Goal: Transaction & Acquisition: Register for event/course

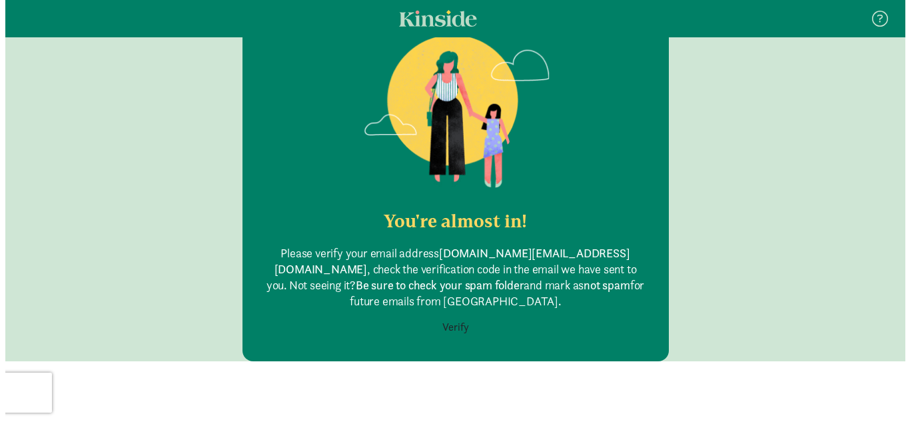
scroll to position [125, 0]
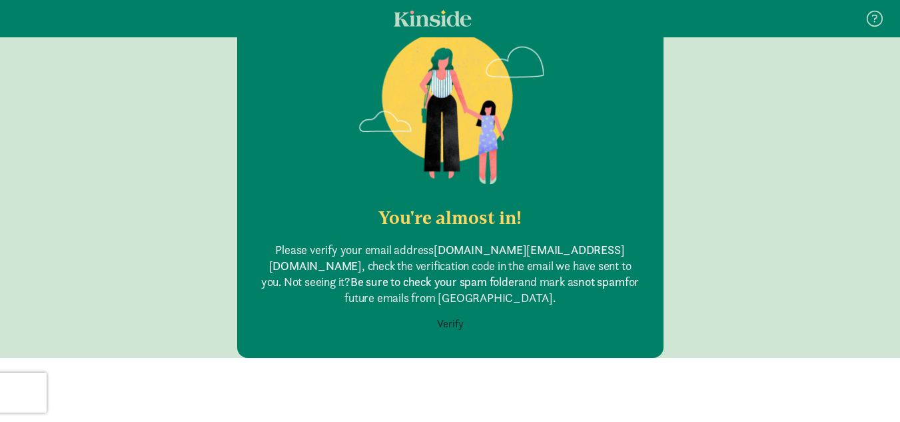
click at [446, 311] on button "Verify" at bounding box center [450, 323] width 44 height 25
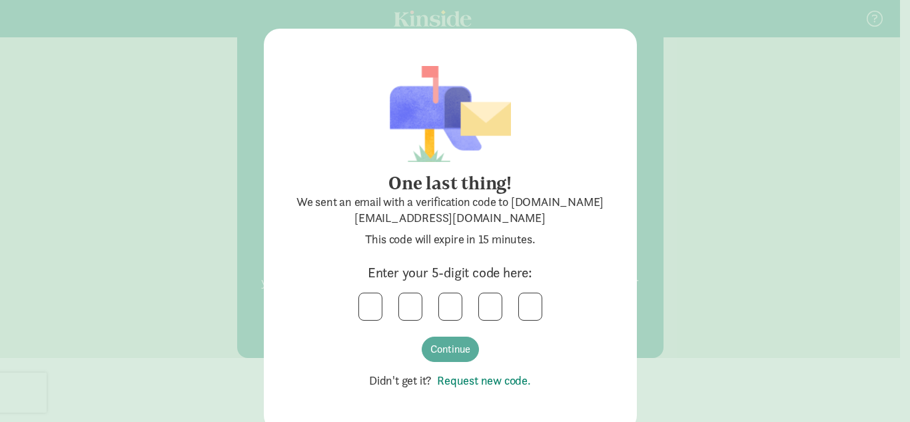
scroll to position [18, 0]
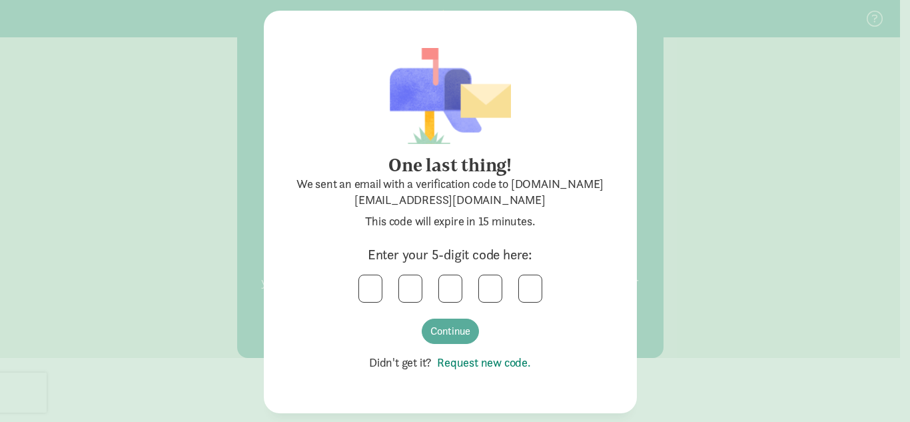
click at [488, 363] on link "Request new code." at bounding box center [481, 361] width 99 height 15
click at [370, 292] on input "text" at bounding box center [370, 288] width 23 height 27
click at [432, 332] on button "Continue" at bounding box center [450, 330] width 57 height 25
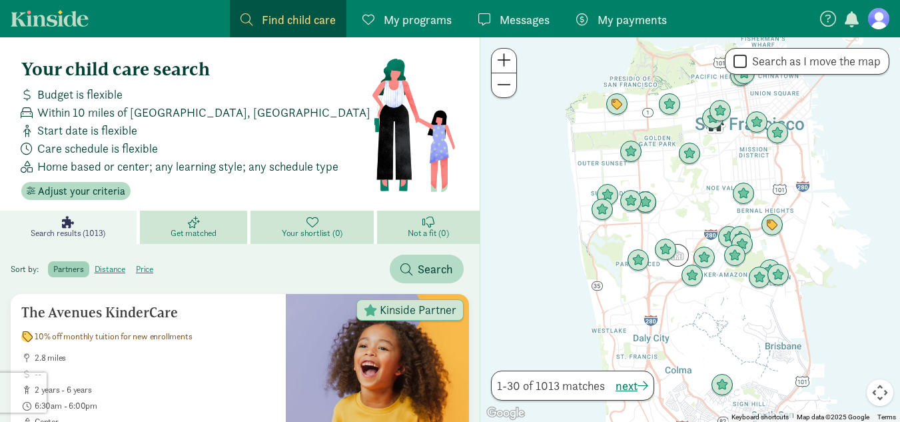
click at [505, 87] on span at bounding box center [504, 85] width 14 height 16
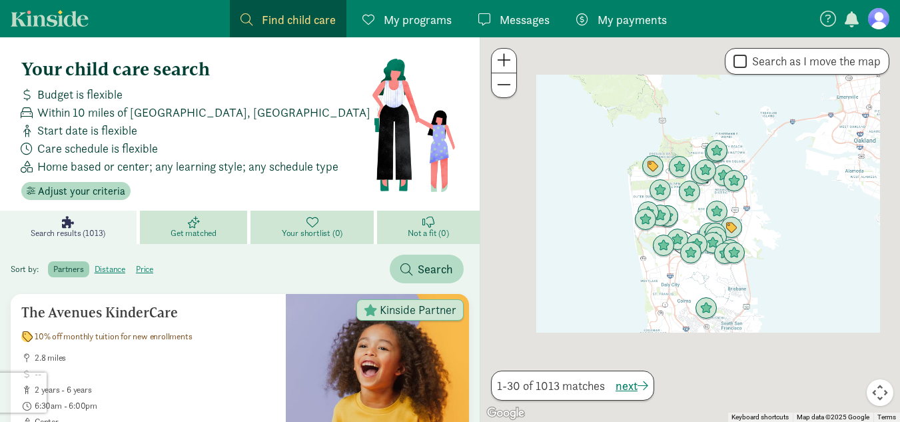
click at [505, 87] on span at bounding box center [504, 85] width 14 height 16
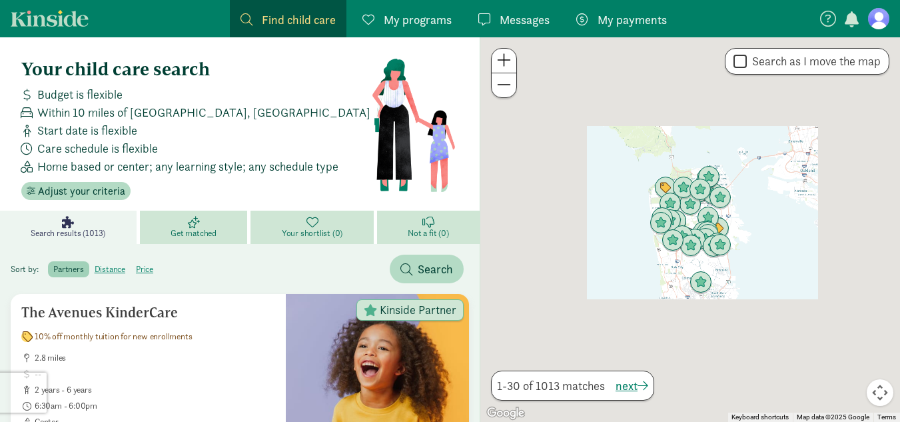
click at [505, 87] on span at bounding box center [504, 85] width 14 height 16
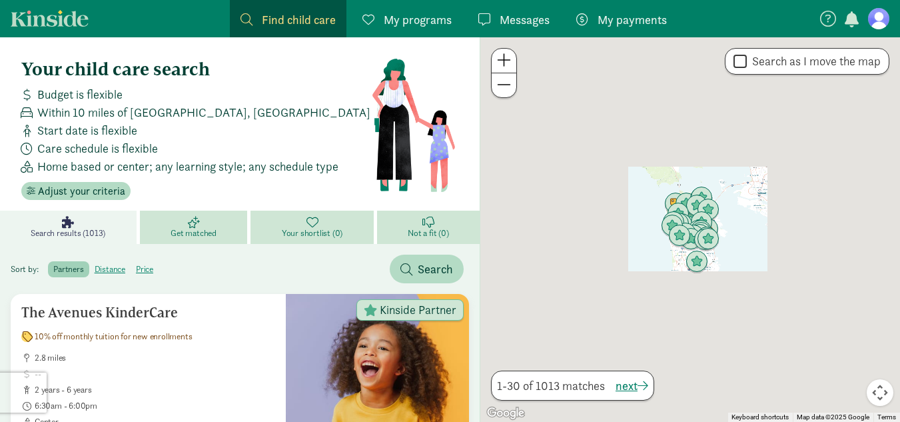
click at [505, 87] on span at bounding box center [504, 85] width 14 height 16
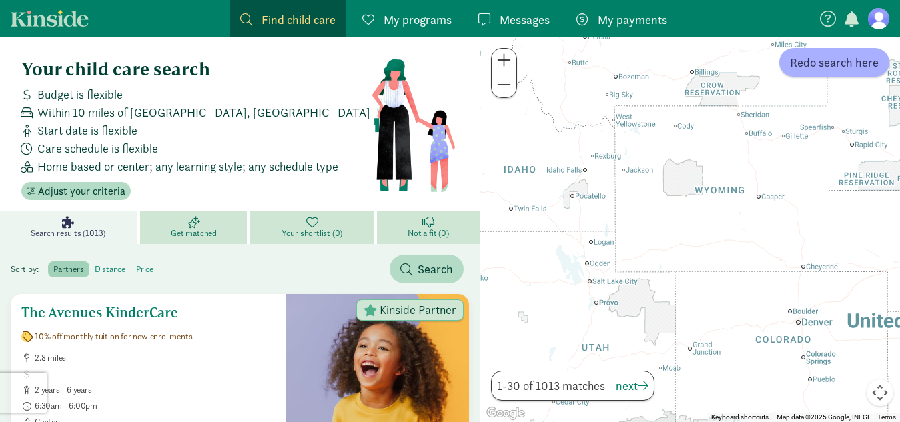
drag, startPoint x: 846, startPoint y: 147, endPoint x: 545, endPoint y: 285, distance: 331.7
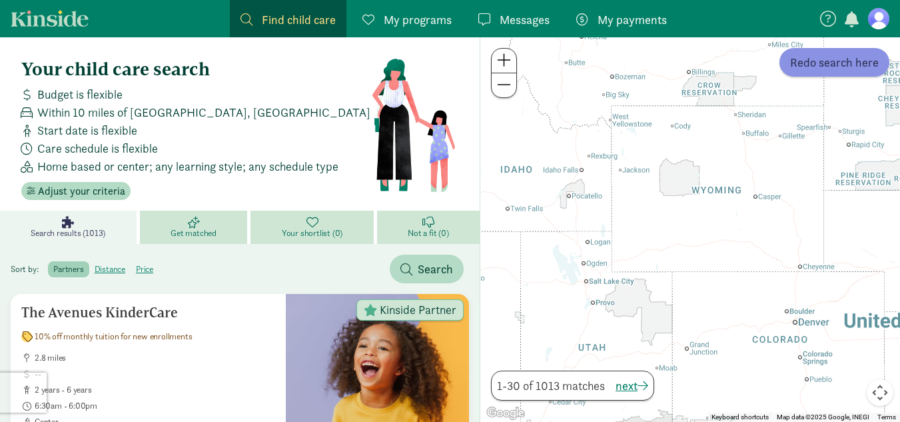
click at [817, 63] on span "Redo search here" at bounding box center [834, 62] width 89 height 18
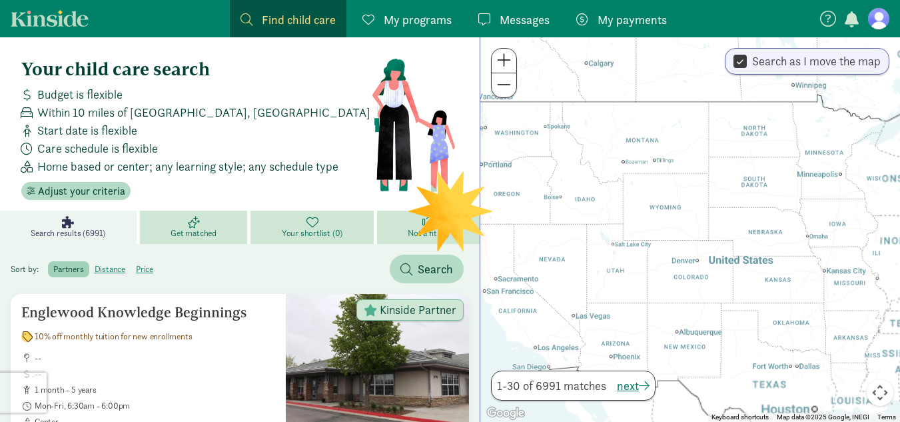
click at [860, 193] on div at bounding box center [690, 229] width 420 height 384
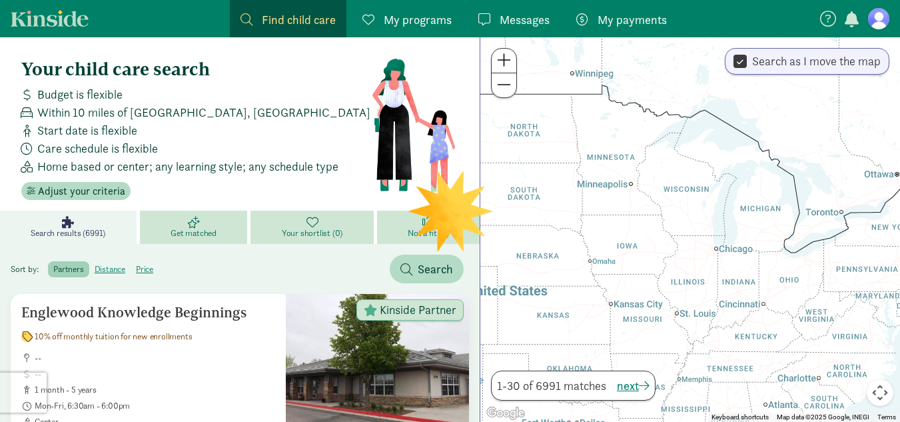
drag, startPoint x: 815, startPoint y: 194, endPoint x: 586, endPoint y: 199, distance: 228.5
click at [586, 199] on div at bounding box center [690, 229] width 420 height 384
click at [695, 213] on div at bounding box center [690, 229] width 420 height 384
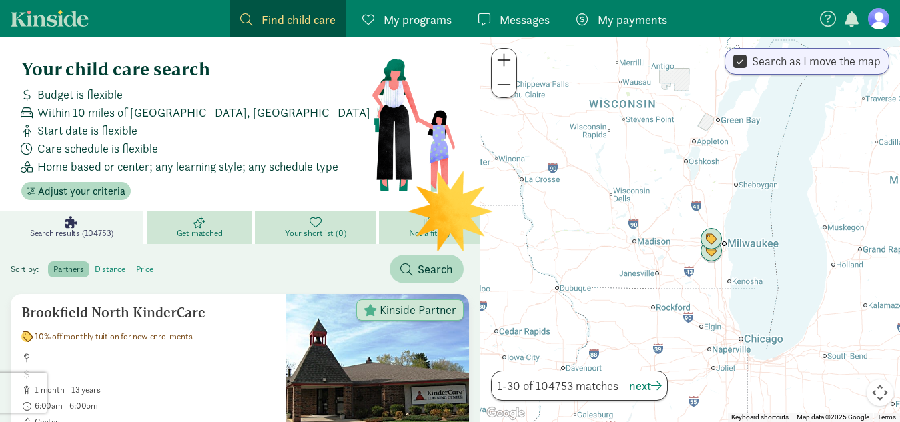
drag, startPoint x: 705, startPoint y: 200, endPoint x: 640, endPoint y: 212, distance: 66.2
click at [640, 212] on div at bounding box center [690, 229] width 420 height 384
click at [647, 239] on div at bounding box center [690, 229] width 420 height 384
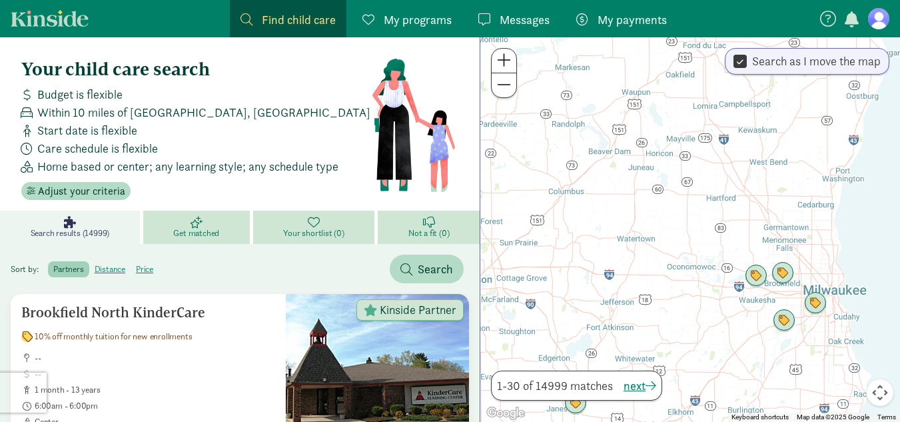
drag, startPoint x: 727, startPoint y: 257, endPoint x: 603, endPoint y: 296, distance: 129.8
click at [603, 296] on div at bounding box center [690, 229] width 420 height 384
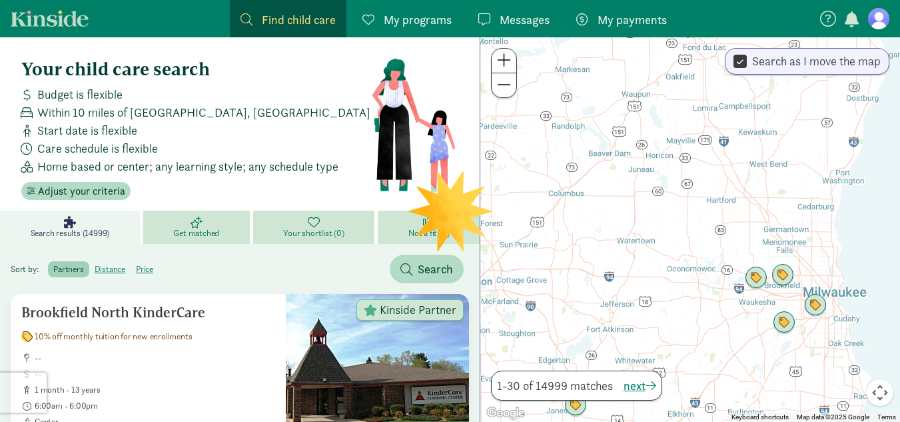
click at [661, 159] on div at bounding box center [690, 229] width 420 height 384
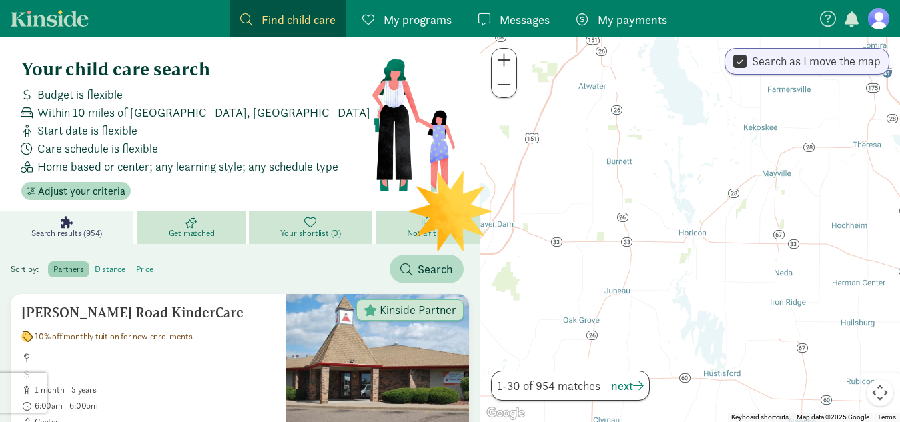
drag, startPoint x: 648, startPoint y: 163, endPoint x: 686, endPoint y: 254, distance: 98.8
click at [686, 254] on div at bounding box center [690, 229] width 420 height 384
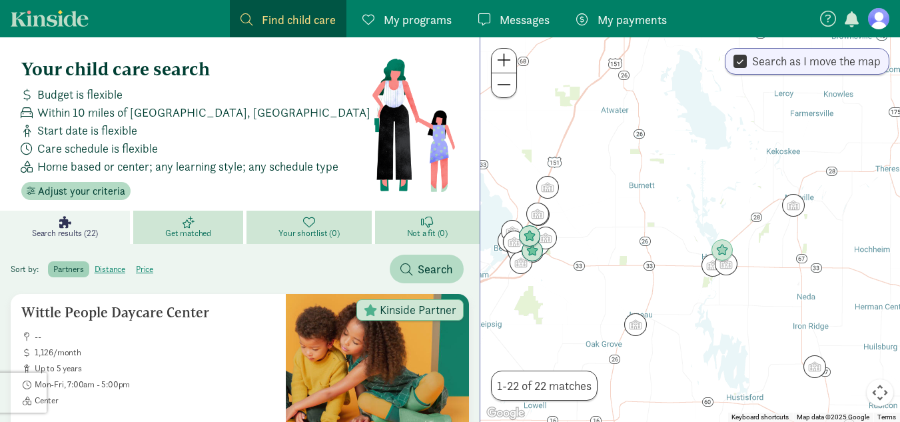
drag, startPoint x: 635, startPoint y: 235, endPoint x: 660, endPoint y: 259, distance: 34.9
click at [660, 259] on div at bounding box center [690, 229] width 420 height 384
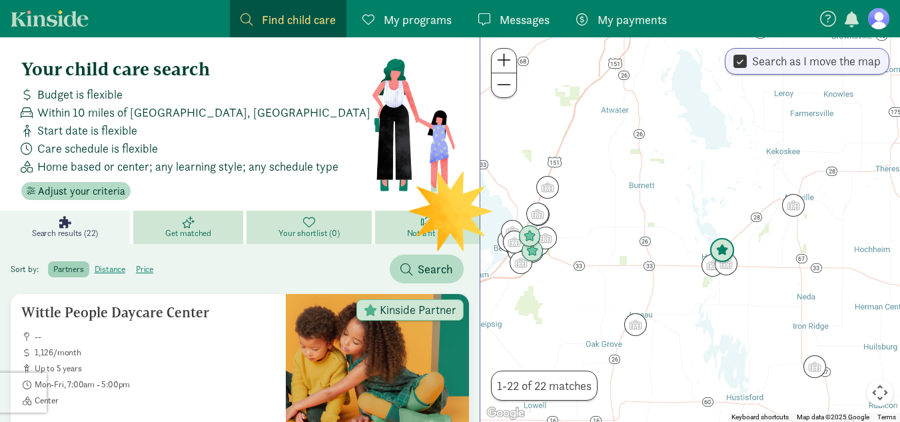
click at [724, 249] on img "Click to see details" at bounding box center [722, 250] width 36 height 36
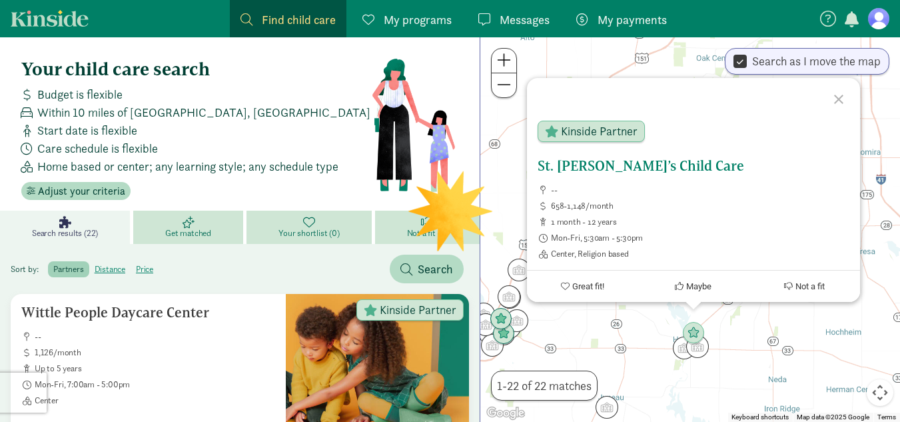
click at [615, 164] on h5 "St. [PERSON_NAME]’s Child Care" at bounding box center [693, 166] width 312 height 16
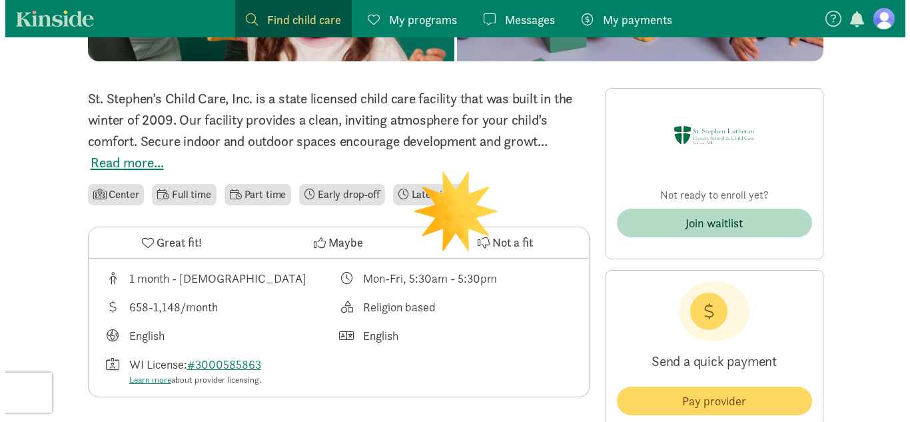
scroll to position [332, 0]
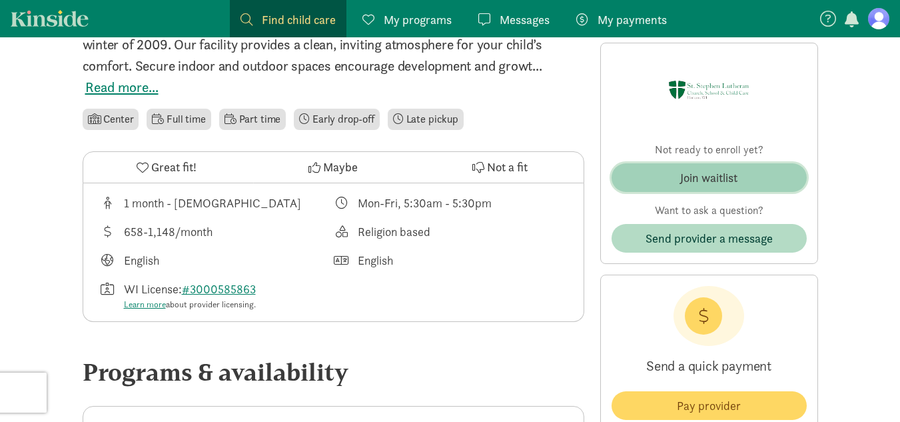
click at [718, 175] on div "Join waitlist" at bounding box center [708, 177] width 57 height 18
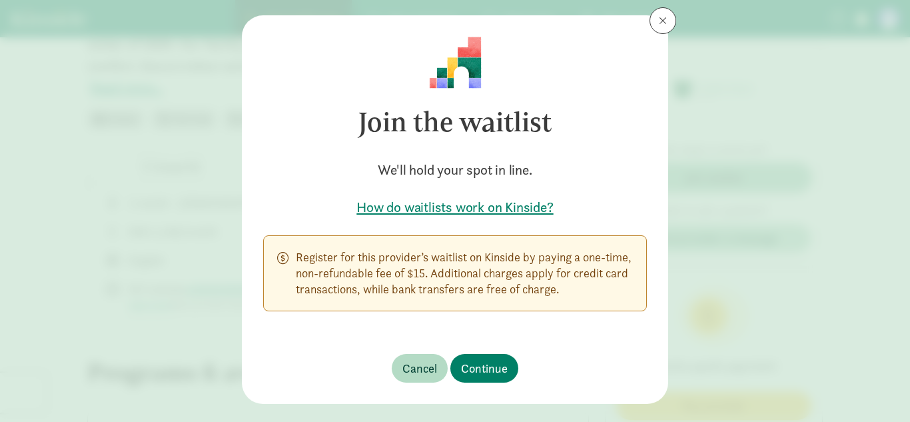
scroll to position [52, 0]
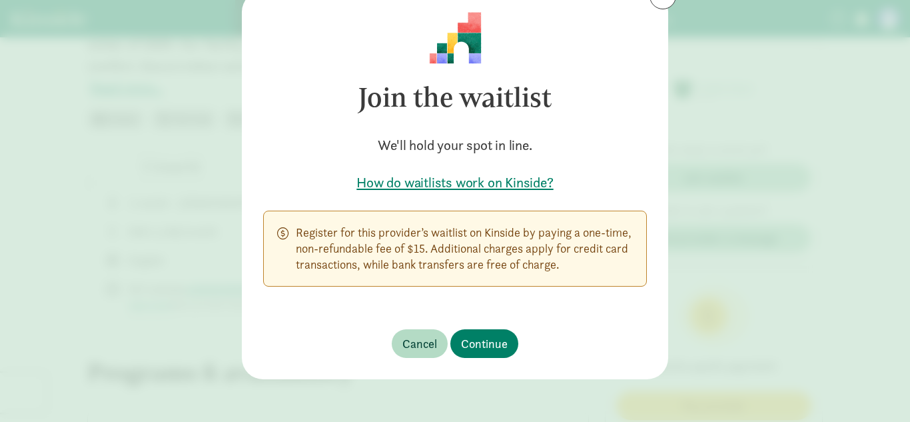
click at [447, 185] on h5 "How do waitlists work on Kinside?" at bounding box center [455, 182] width 384 height 19
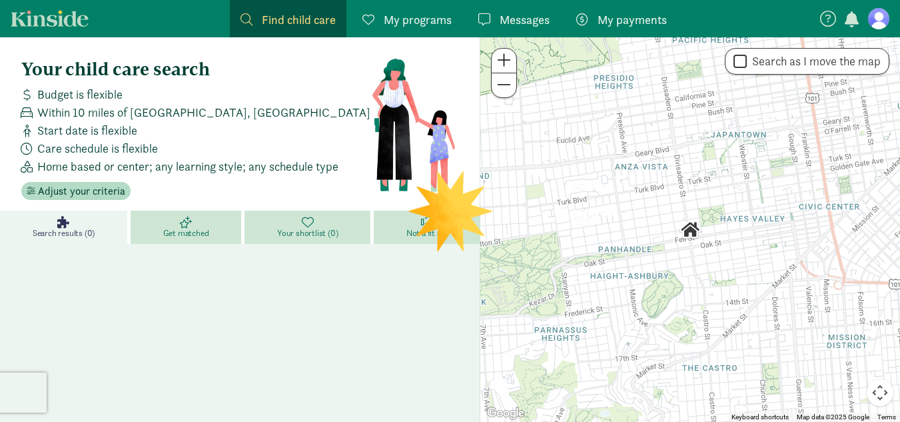
click at [736, 65] on input "Search as I move the map" at bounding box center [739, 62] width 13 height 18
checkbox input "true"
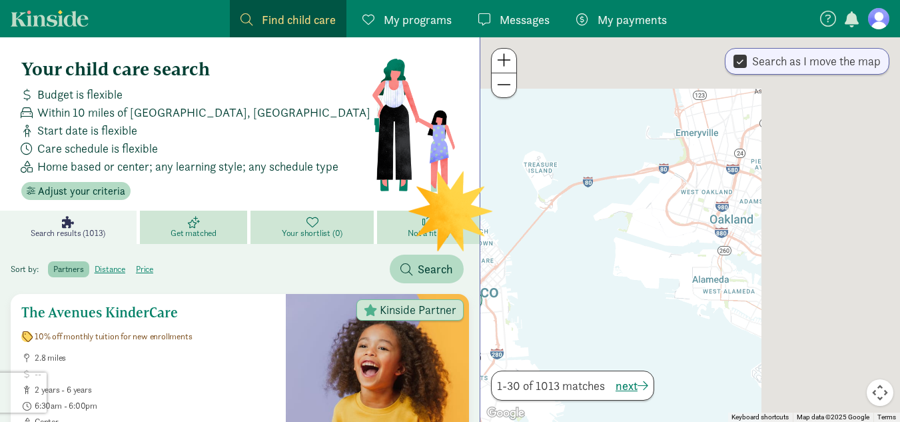
drag, startPoint x: 748, startPoint y: 129, endPoint x: 386, endPoint y: 323, distance: 411.2
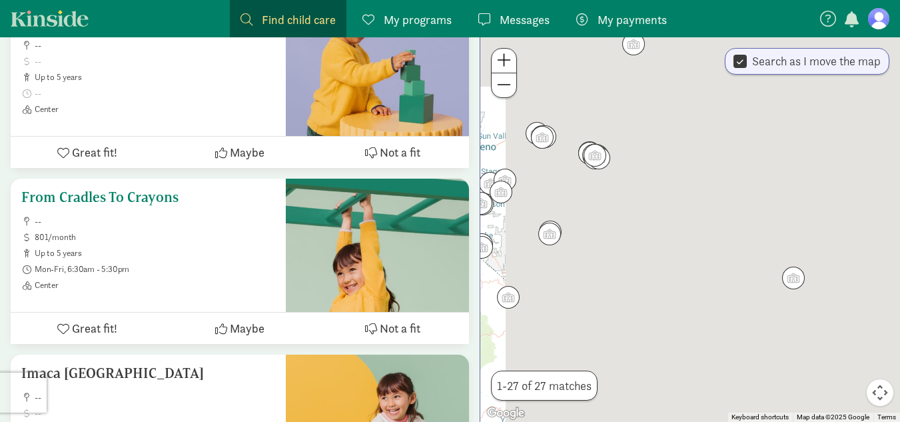
scroll to position [324, 0]
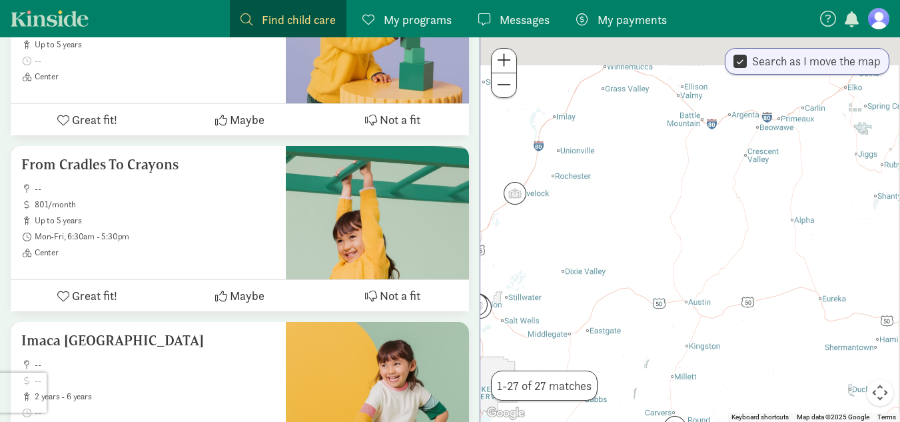
drag, startPoint x: 791, startPoint y: 144, endPoint x: 667, endPoint y: 298, distance: 198.5
click at [667, 298] on div "To navigate, press the arrow keys." at bounding box center [690, 229] width 420 height 384
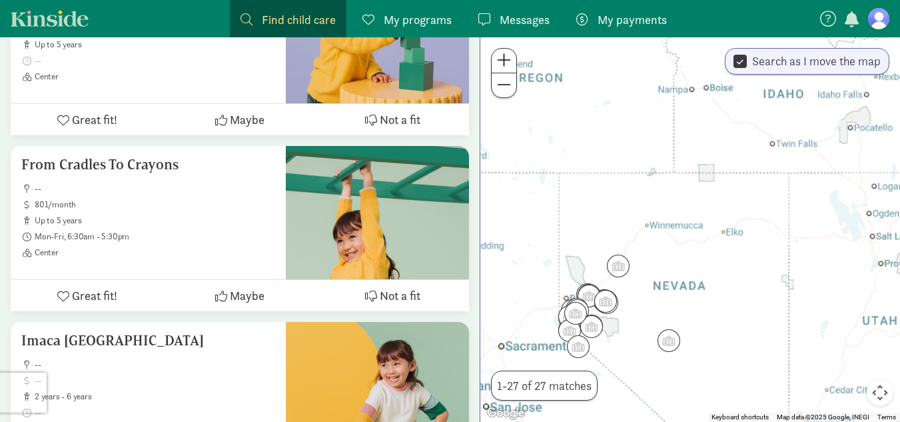
scroll to position [0, 0]
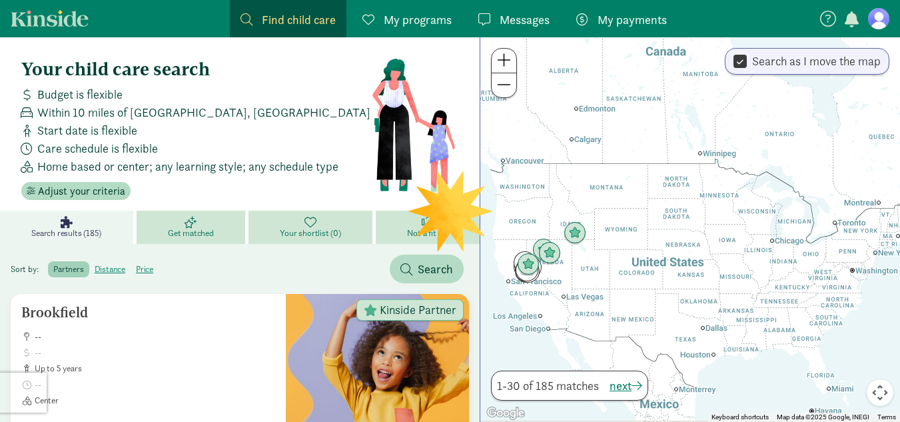
drag, startPoint x: 812, startPoint y: 150, endPoint x: 698, endPoint y: 123, distance: 117.1
click at [698, 123] on div "To navigate, press the arrow keys." at bounding box center [690, 229] width 420 height 384
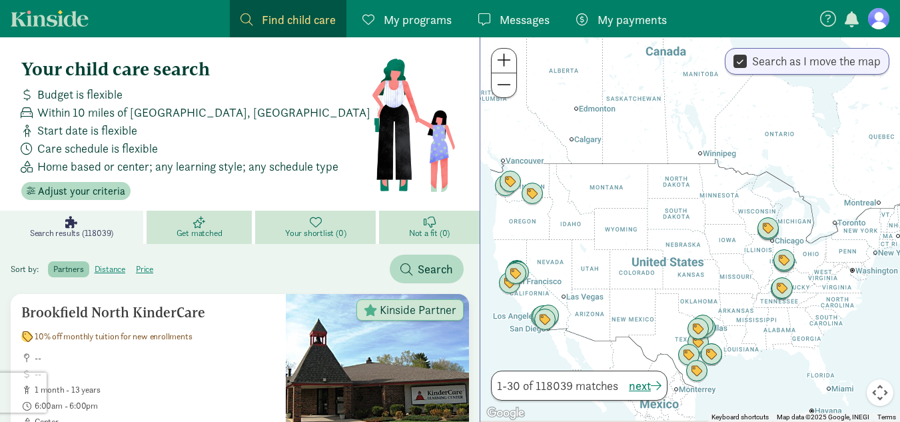
click at [758, 213] on div "To navigate, press the arrow keys." at bounding box center [690, 229] width 420 height 384
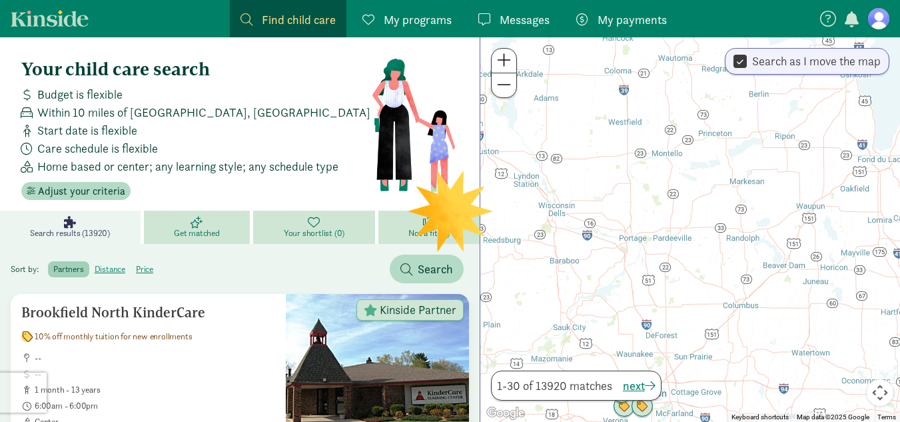
drag, startPoint x: 722, startPoint y: 301, endPoint x: 671, endPoint y: 316, distance: 52.9
click at [671, 316] on div "To navigate, press the arrow keys." at bounding box center [690, 229] width 420 height 384
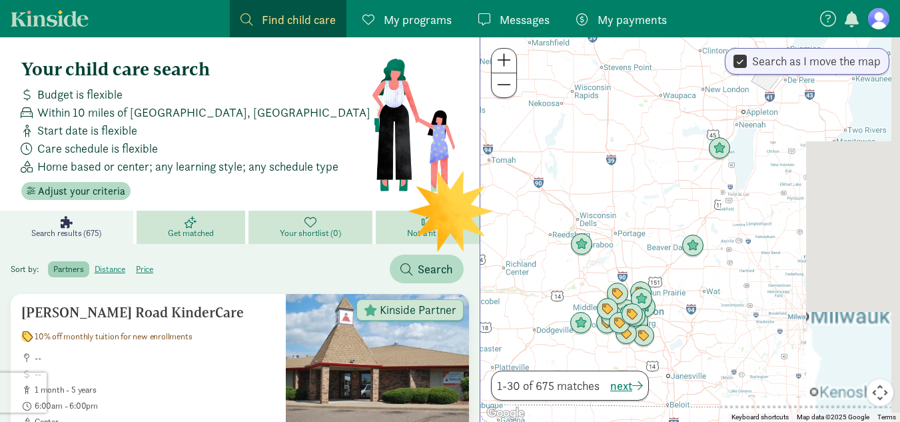
drag, startPoint x: 771, startPoint y: 353, endPoint x: 697, endPoint y: 321, distance: 79.9
click at [697, 321] on div "To navigate, press the arrow keys." at bounding box center [690, 229] width 420 height 384
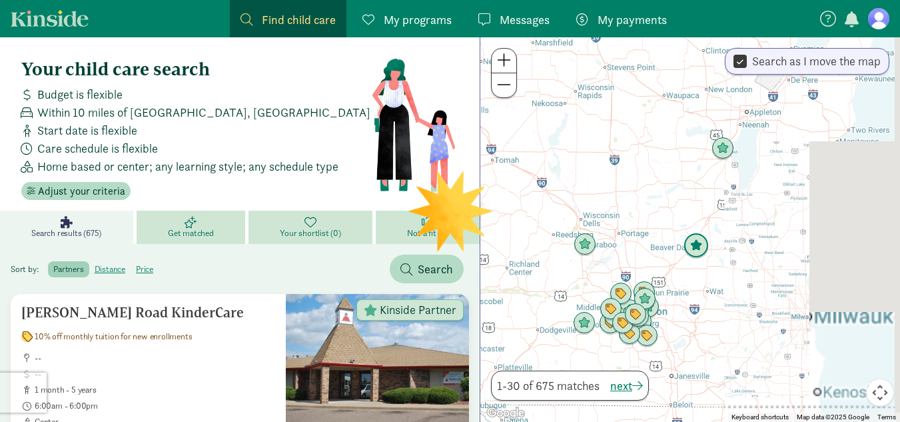
click at [687, 246] on img "Click to see details" at bounding box center [696, 246] width 36 height 36
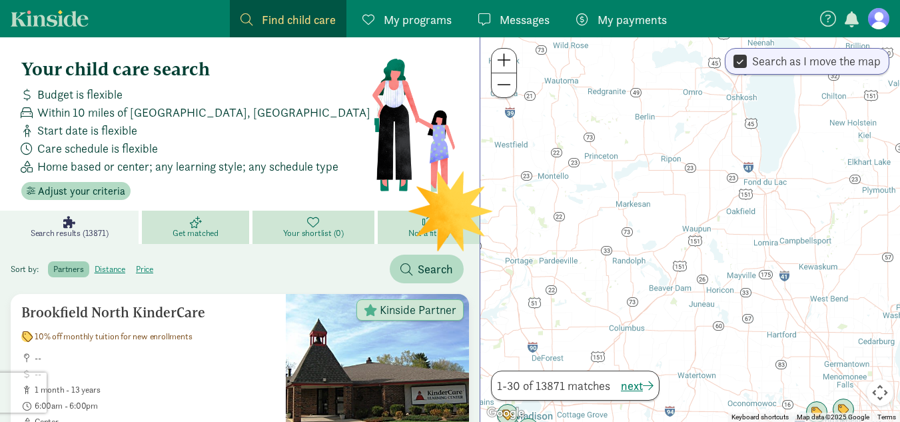
drag, startPoint x: 696, startPoint y: 232, endPoint x: 596, endPoint y: 196, distance: 106.0
click at [596, 196] on div at bounding box center [690, 229] width 420 height 384
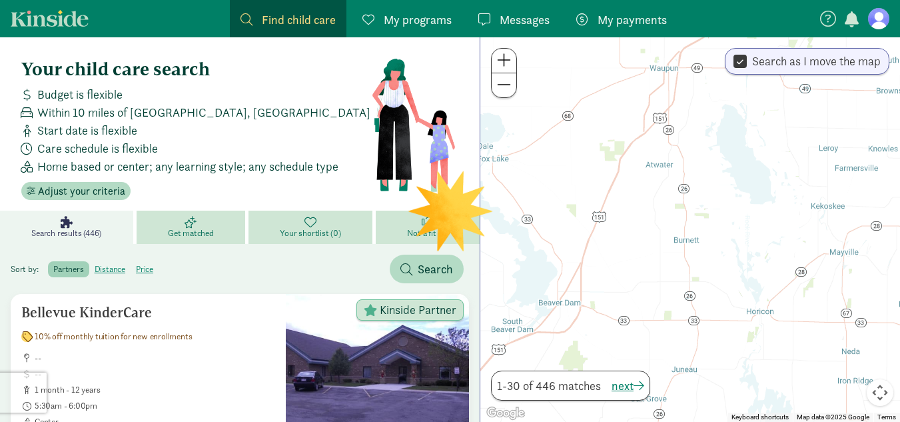
drag, startPoint x: 712, startPoint y: 299, endPoint x: 659, endPoint y: 306, distance: 53.0
click at [659, 306] on div at bounding box center [690, 229] width 420 height 384
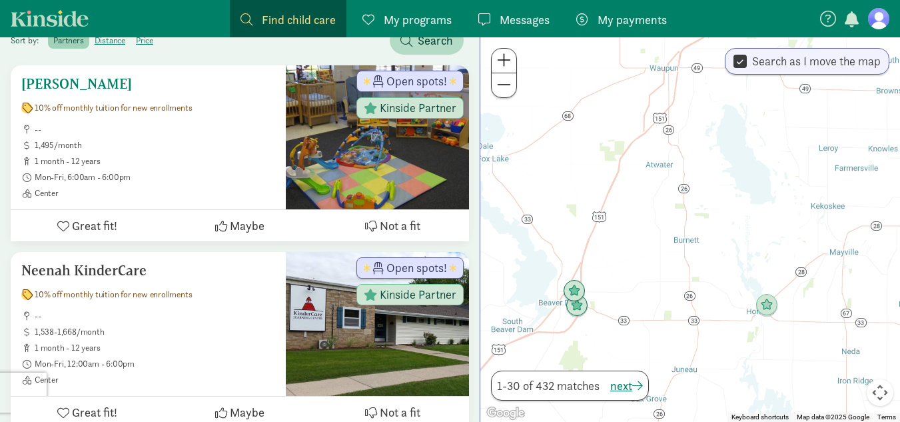
scroll to position [266, 0]
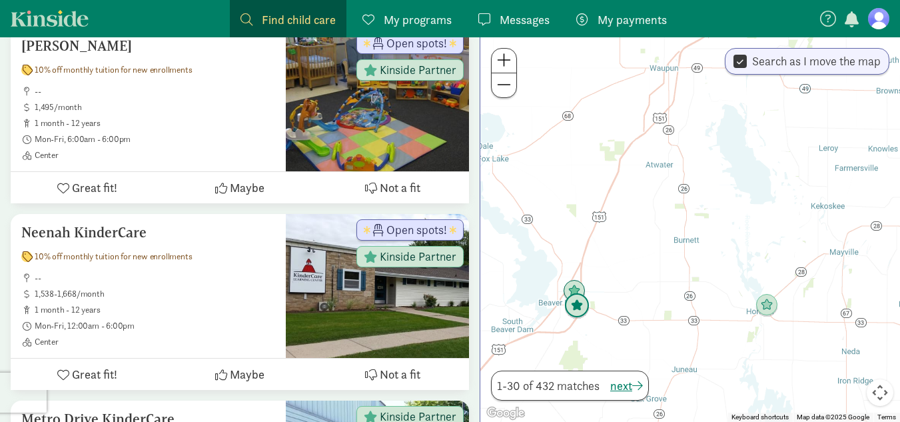
click at [579, 310] on img "Click to see details" at bounding box center [577, 306] width 36 height 36
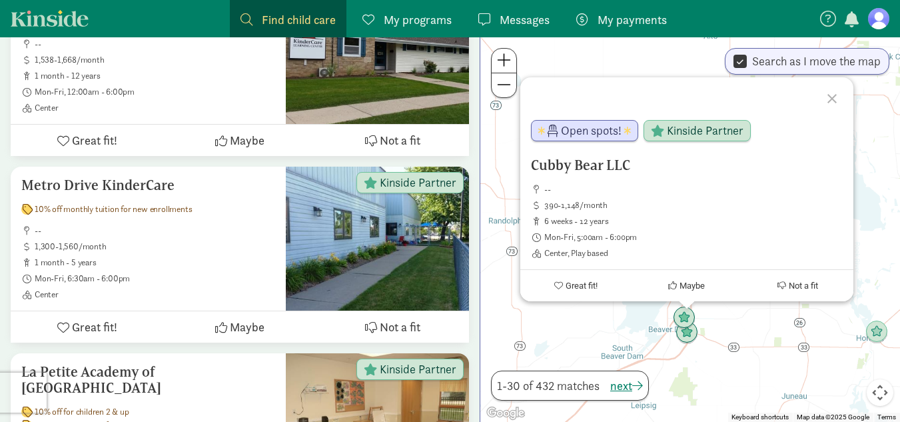
scroll to position [533, 0]
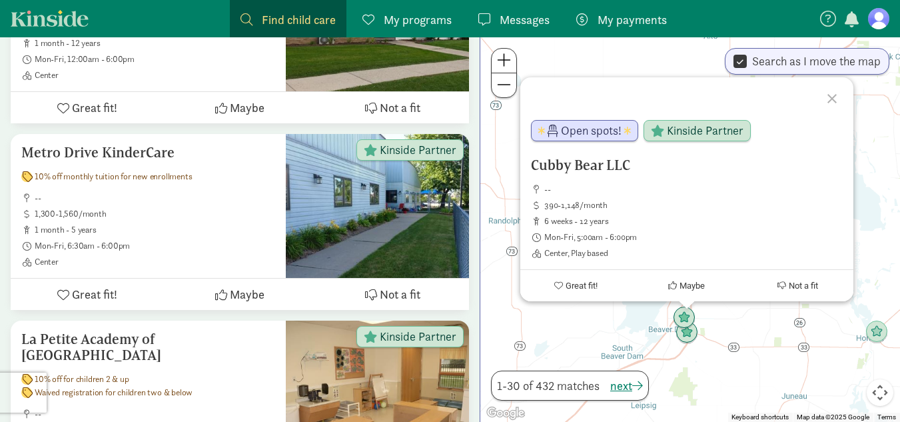
click at [835, 94] on div at bounding box center [834, 96] width 39 height 39
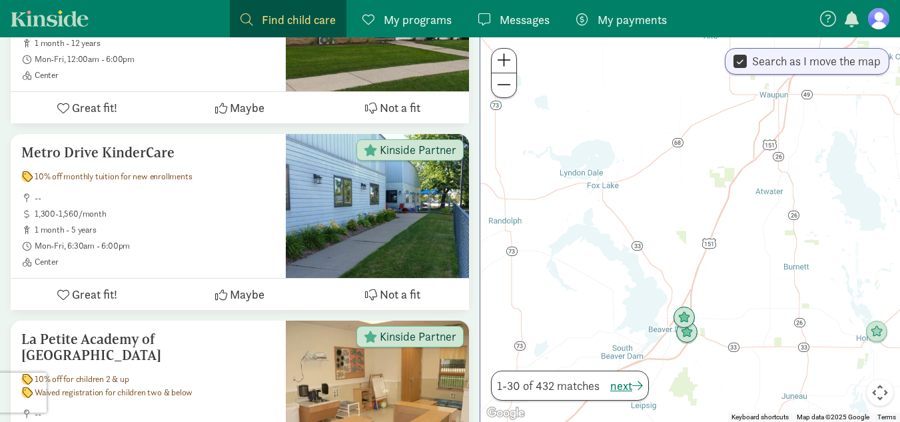
click at [737, 64] on input "Search as I move the map" at bounding box center [739, 62] width 13 height 18
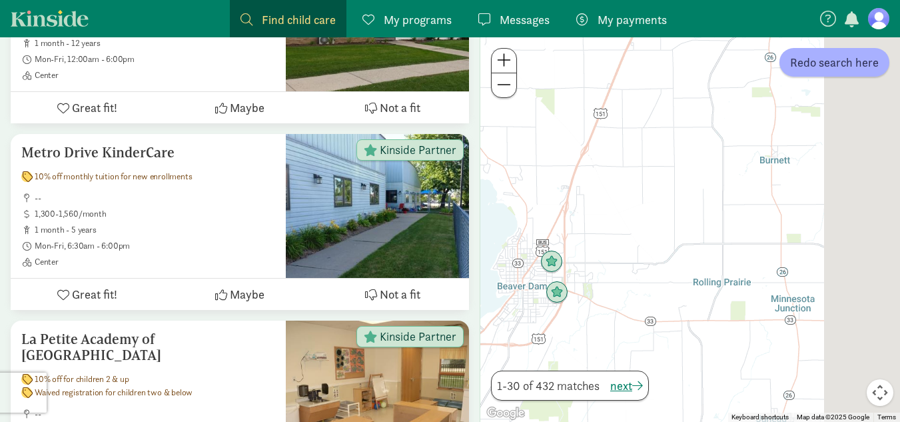
drag, startPoint x: 799, startPoint y: 322, endPoint x: 652, endPoint y: 265, distance: 157.7
click at [652, 265] on div at bounding box center [690, 229] width 420 height 384
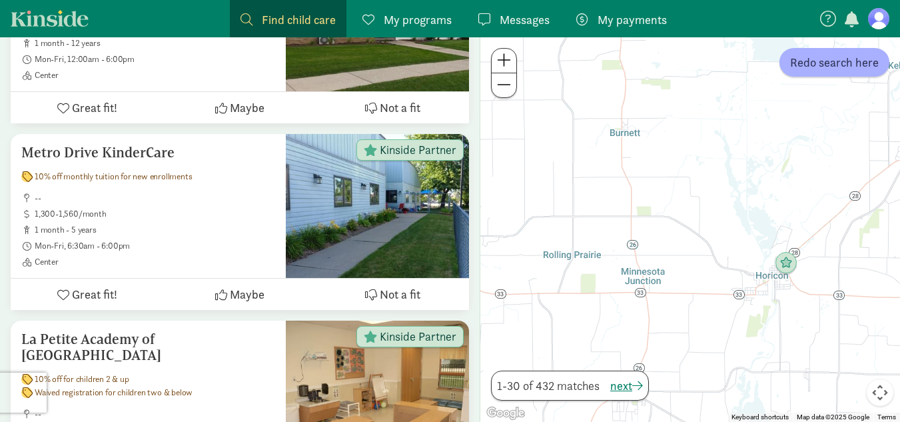
drag, startPoint x: 717, startPoint y: 265, endPoint x: 565, endPoint y: 238, distance: 154.3
click at [565, 238] on div at bounding box center [690, 229] width 420 height 384
click at [779, 262] on img "Click to see details" at bounding box center [786, 263] width 36 height 36
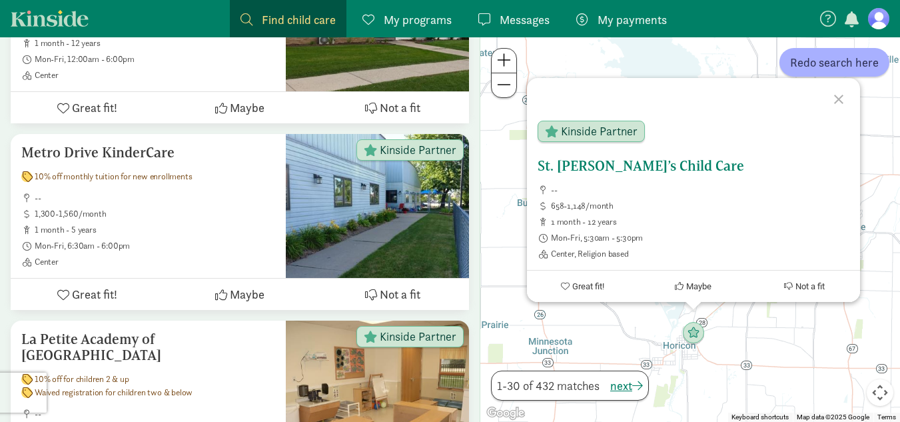
click at [631, 164] on h5 "St. [PERSON_NAME]’s Child Care" at bounding box center [693, 166] width 312 height 16
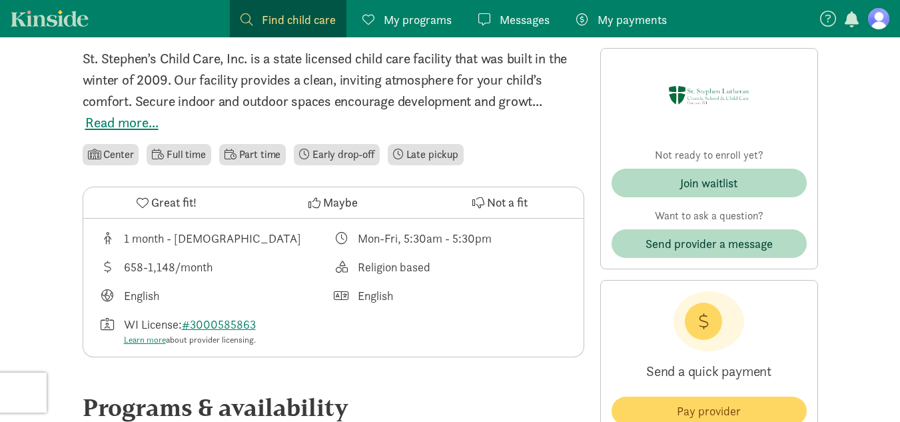
scroll to position [333, 0]
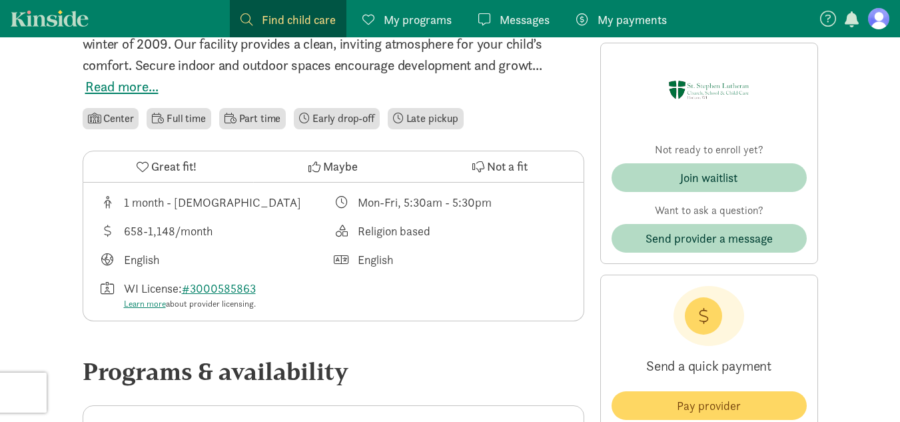
click at [165, 166] on span "Great fit!" at bounding box center [173, 166] width 45 height 18
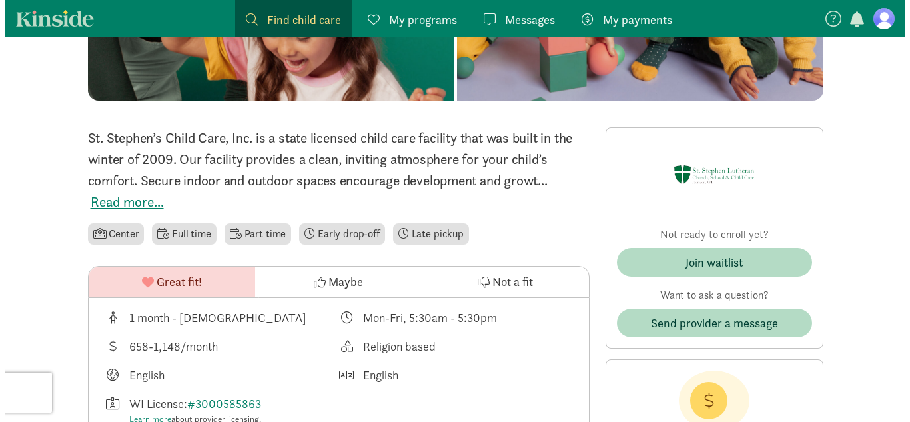
scroll to position [266, 0]
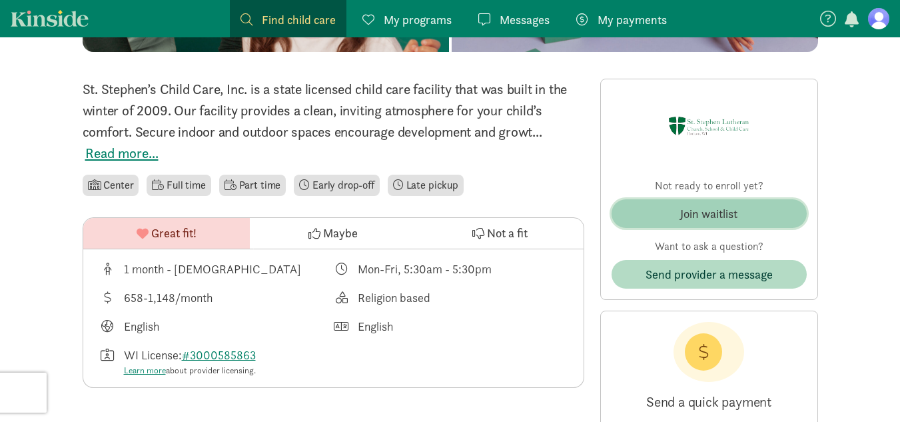
click at [725, 201] on button "Join waitlist" at bounding box center [708, 213] width 195 height 29
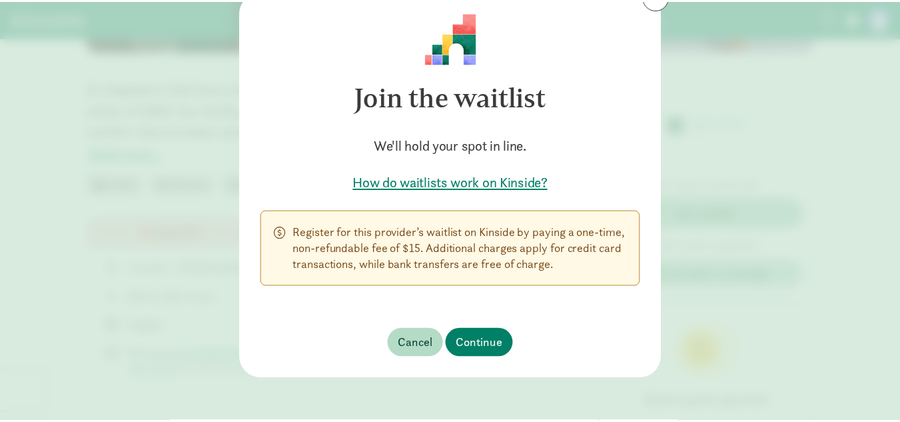
scroll to position [0, 0]
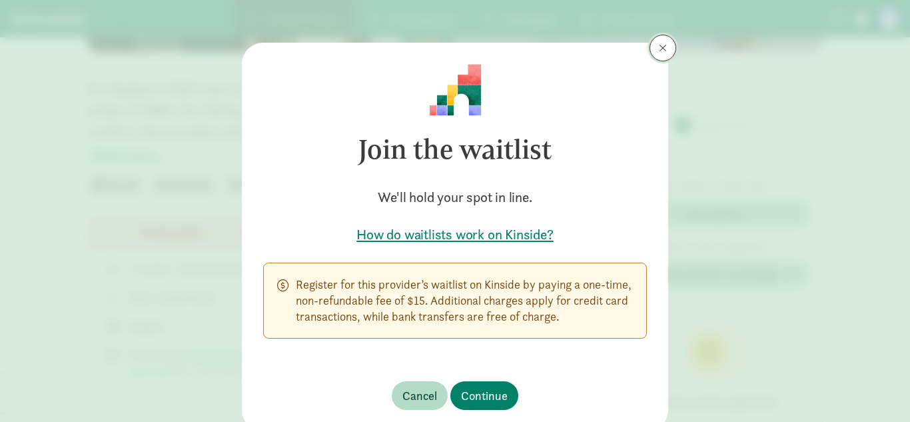
click at [661, 49] on span at bounding box center [663, 48] width 8 height 11
